Goal: Information Seeking & Learning: Learn about a topic

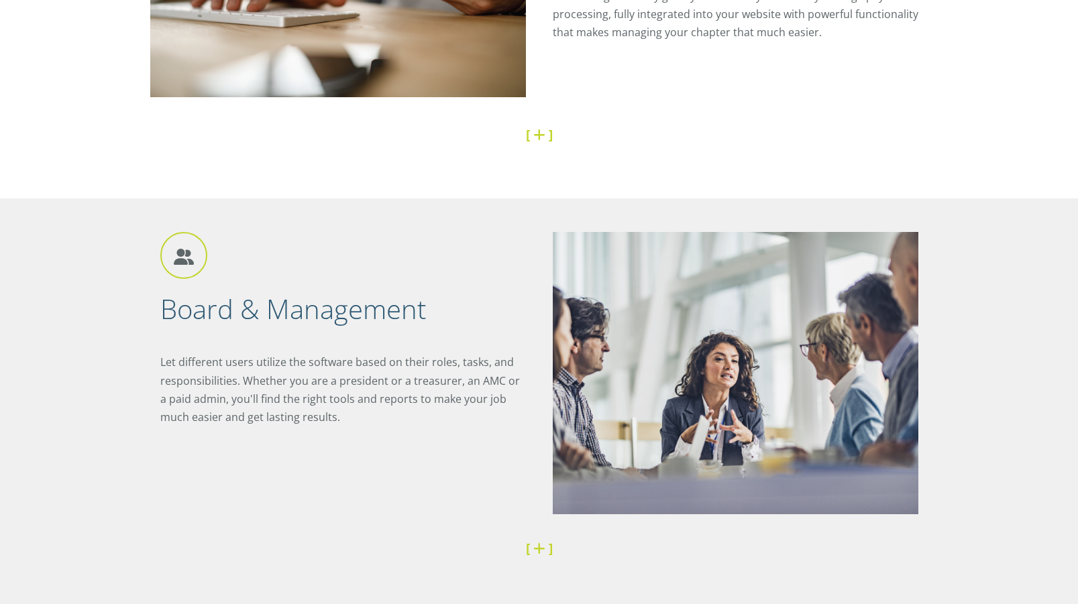
scroll to position [2574, 0]
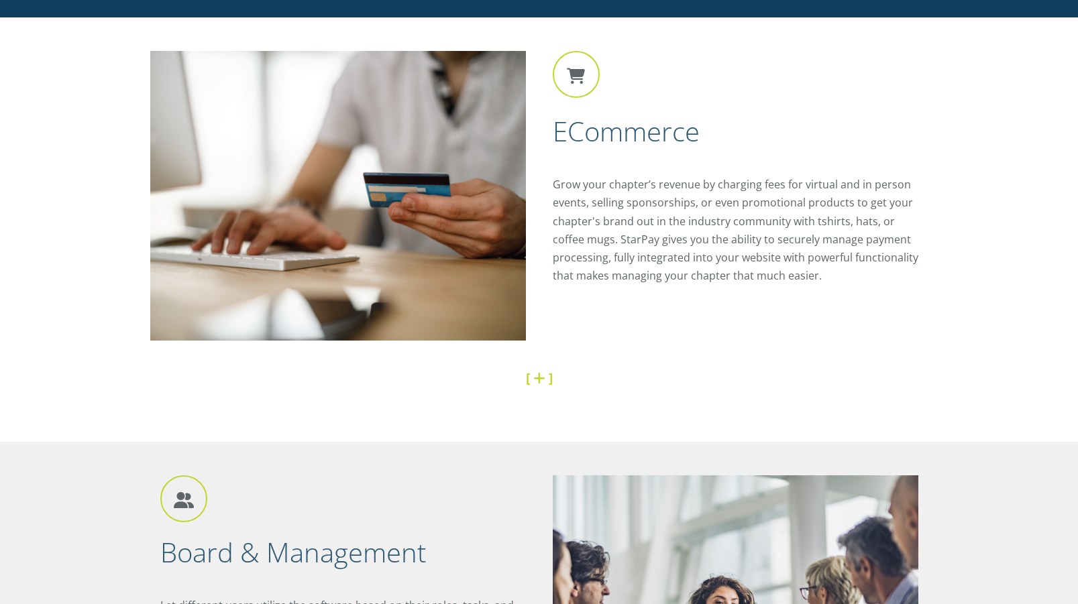
drag, startPoint x: 556, startPoint y: 186, endPoint x: 909, endPoint y: 280, distance: 365.8
click at [909, 280] on p "Grow your chapter’s revenue by charging fees for virtual and in person events, …" at bounding box center [740, 230] width 375 height 109
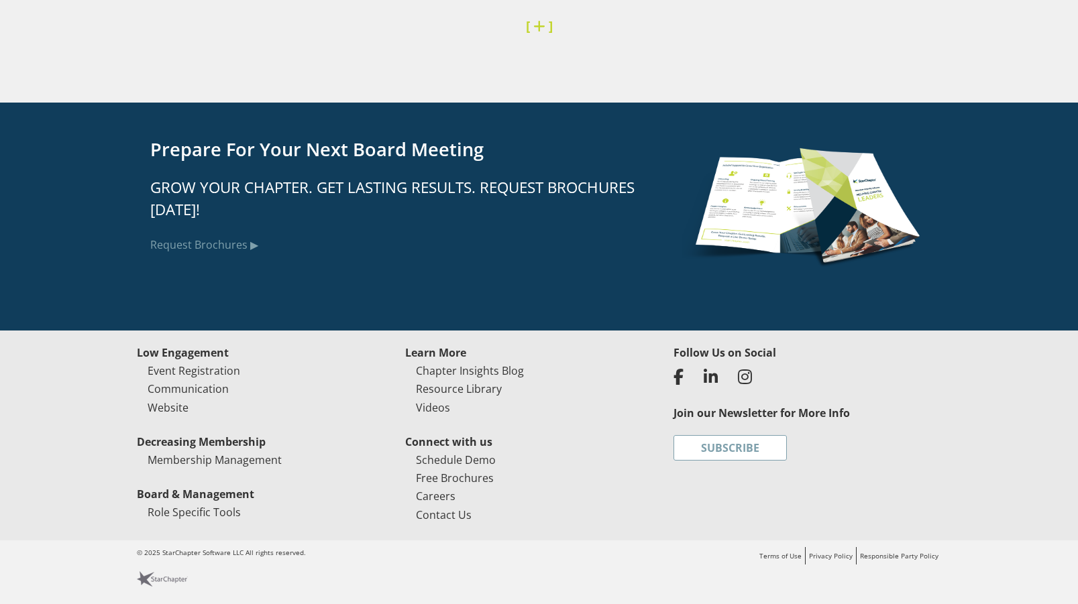
scroll to position [3342, 0]
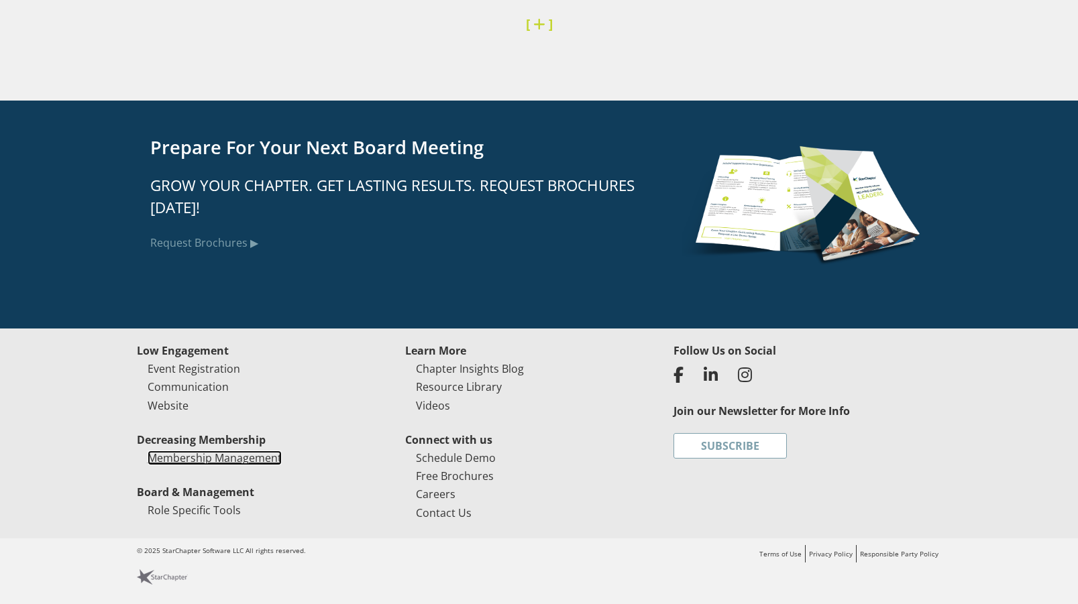
click at [232, 457] on link "Membership Management" at bounding box center [215, 458] width 134 height 15
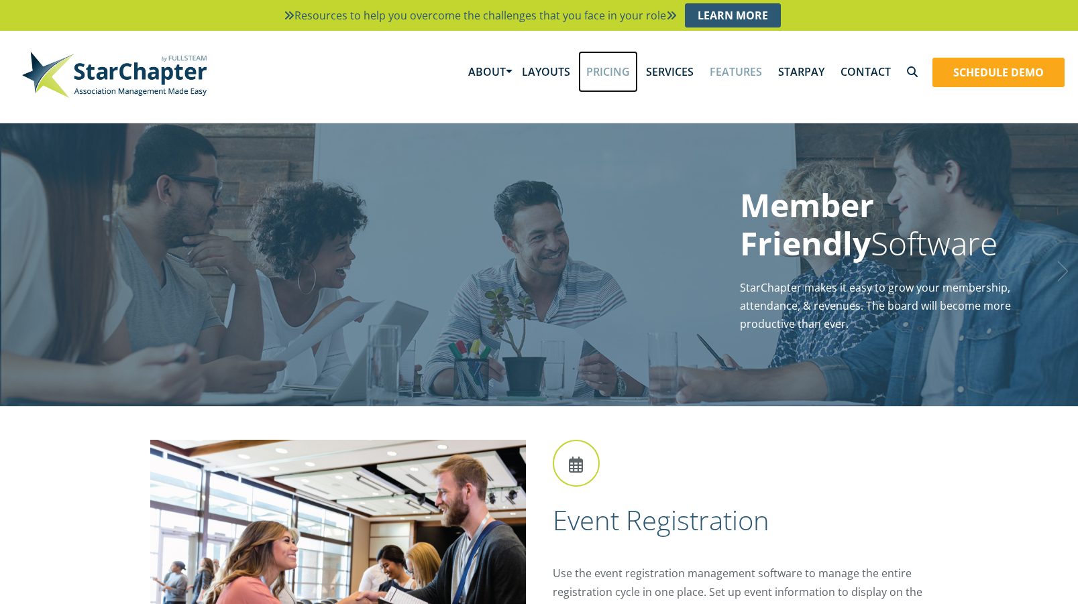
click at [616, 72] on link "Pricing" at bounding box center [608, 72] width 60 height 42
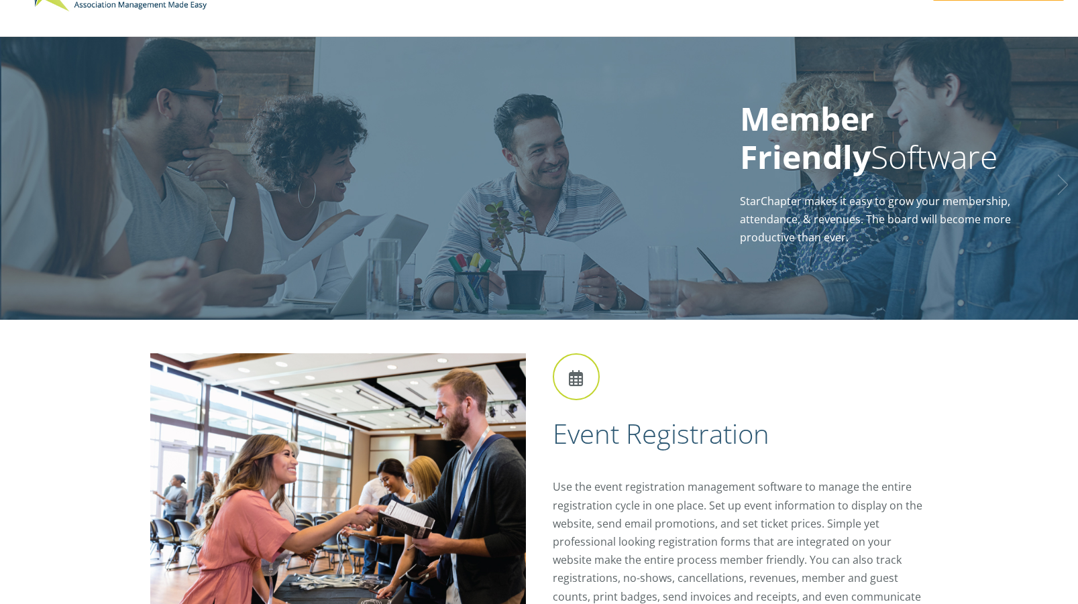
scroll to position [268, 0]
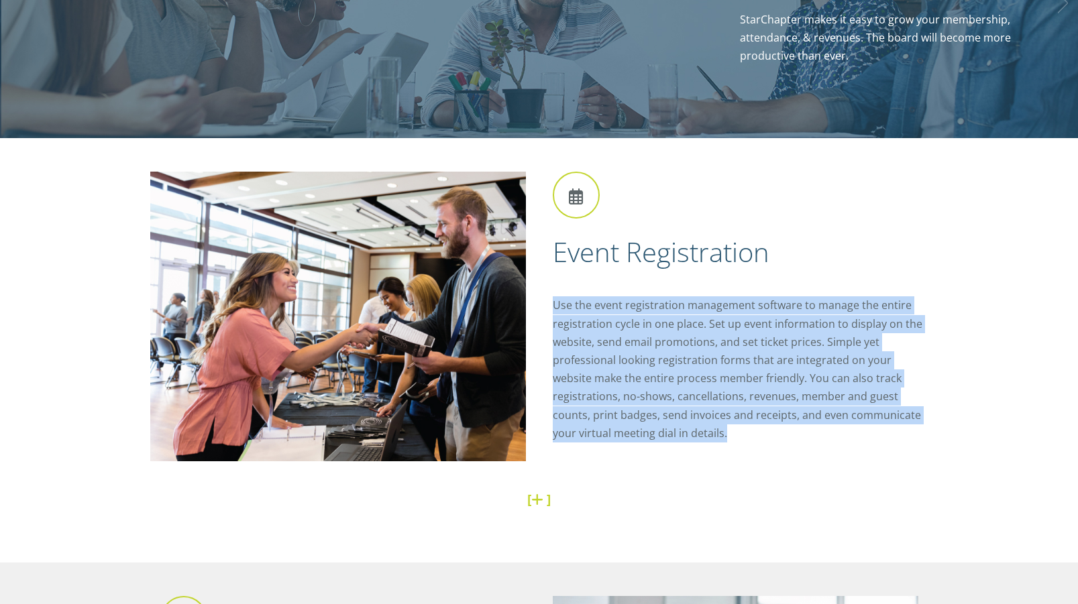
drag, startPoint x: 554, startPoint y: 306, endPoint x: 677, endPoint y: 438, distance: 180.3
click at [677, 438] on p "Use the event registration management software to manage the entire registratio…" at bounding box center [740, 369] width 375 height 146
copy p "Use the event registration management software to manage the entire registratio…"
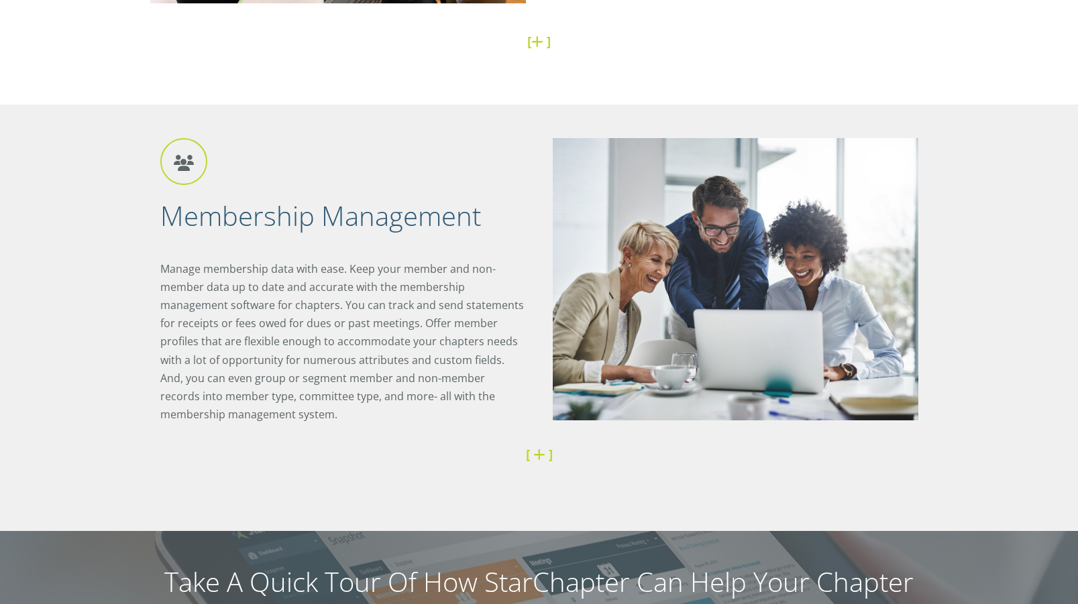
scroll to position [738, 0]
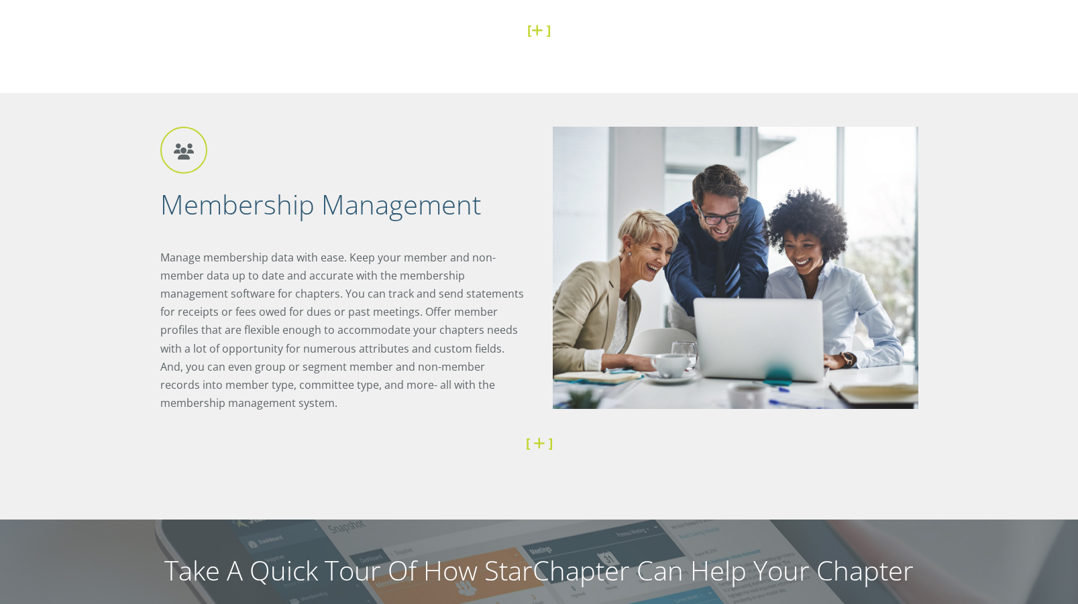
drag, startPoint x: 274, startPoint y: 409, endPoint x: 132, endPoint y: 266, distance: 201.5
click at [132, 266] on div "Membership Management Manage membership data with ease. Keep your member and no…" at bounding box center [539, 306] width 1078 height 426
copy p "Manage membership data with ease. Keep your member and non-member data up to da…"
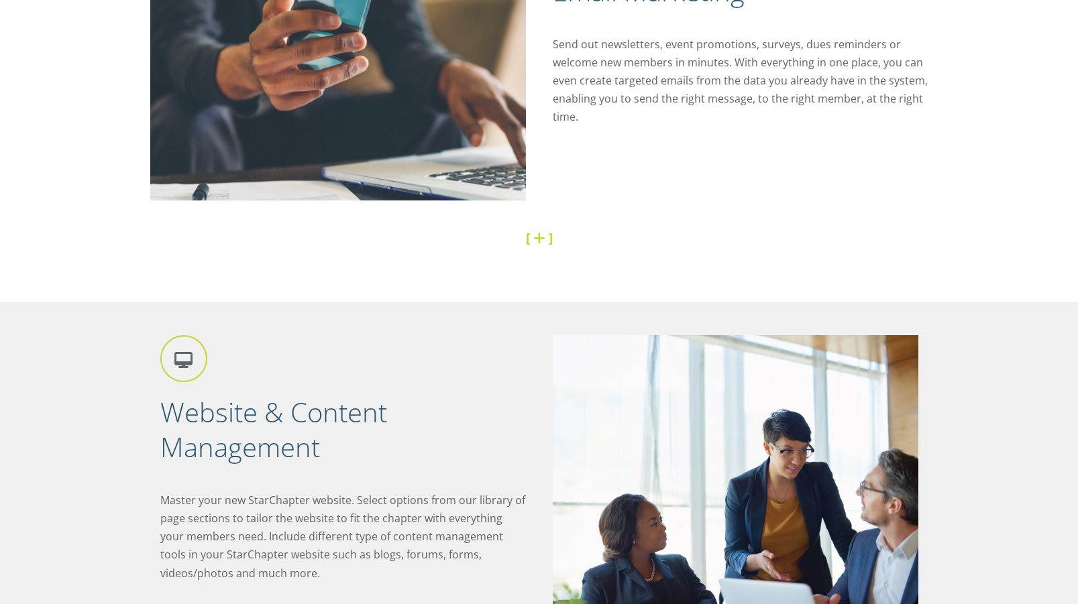
scroll to position [1475, 0]
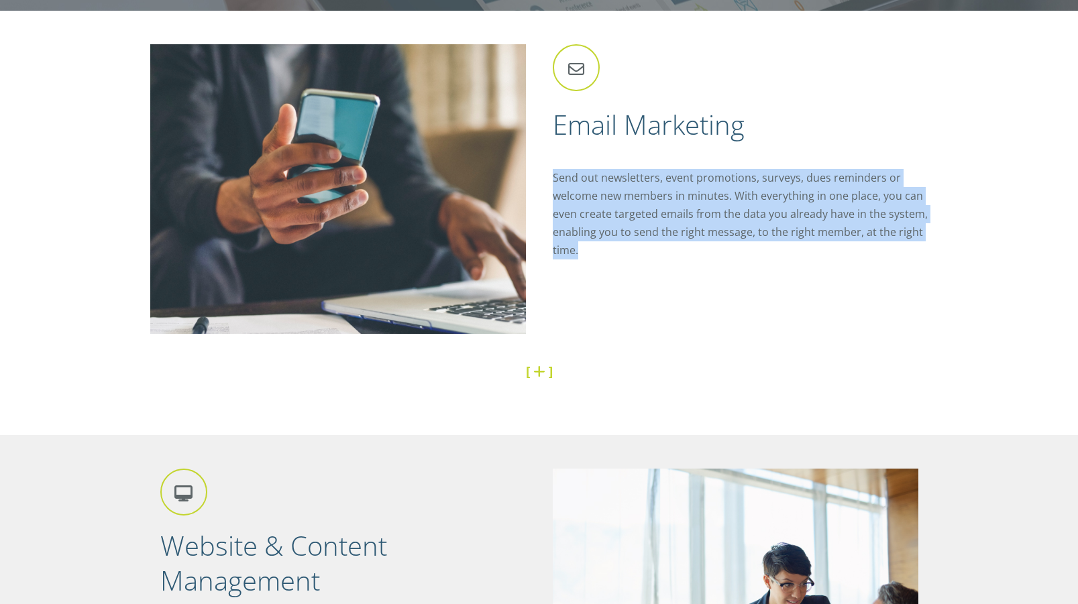
drag, startPoint x: 554, startPoint y: 180, endPoint x: 616, endPoint y: 245, distance: 89.6
click at [616, 245] on p "Send out newsletters, event promotions, surveys, dues reminders or welcome new …" at bounding box center [740, 214] width 375 height 91
copy p "Send out newsletters, event promotions, surveys, dues reminders or welcome new …"
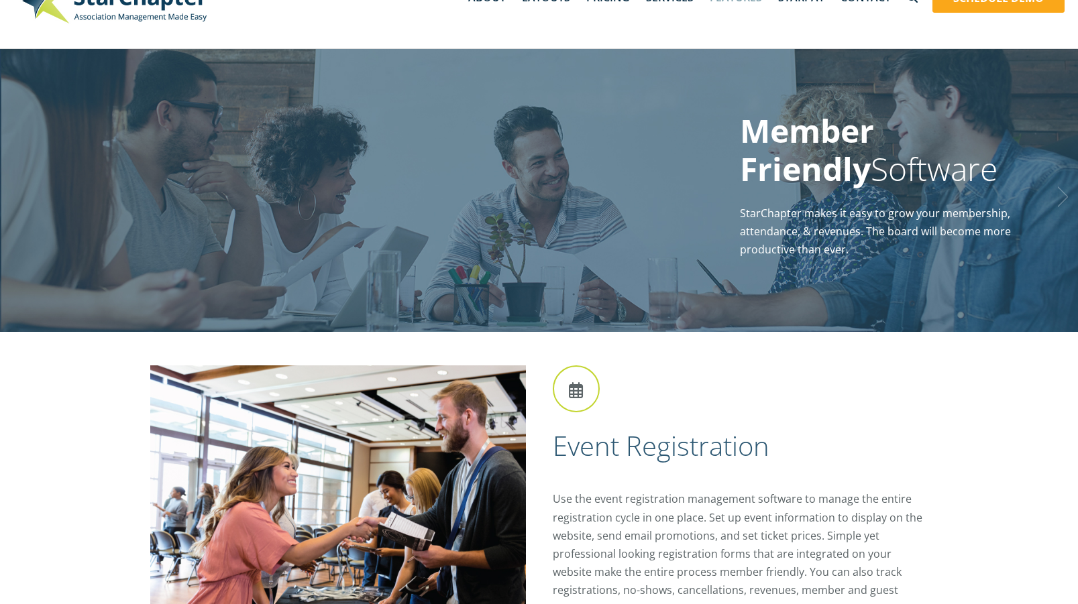
scroll to position [0, 0]
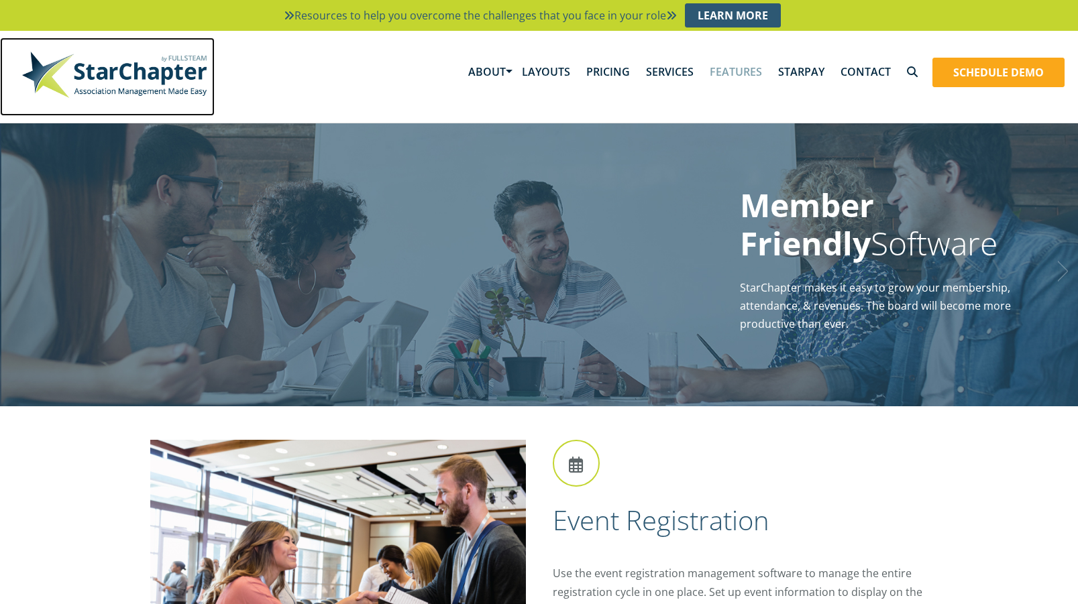
click at [140, 76] on img at bounding box center [113, 74] width 201 height 60
